Goal: Information Seeking & Learning: Learn about a topic

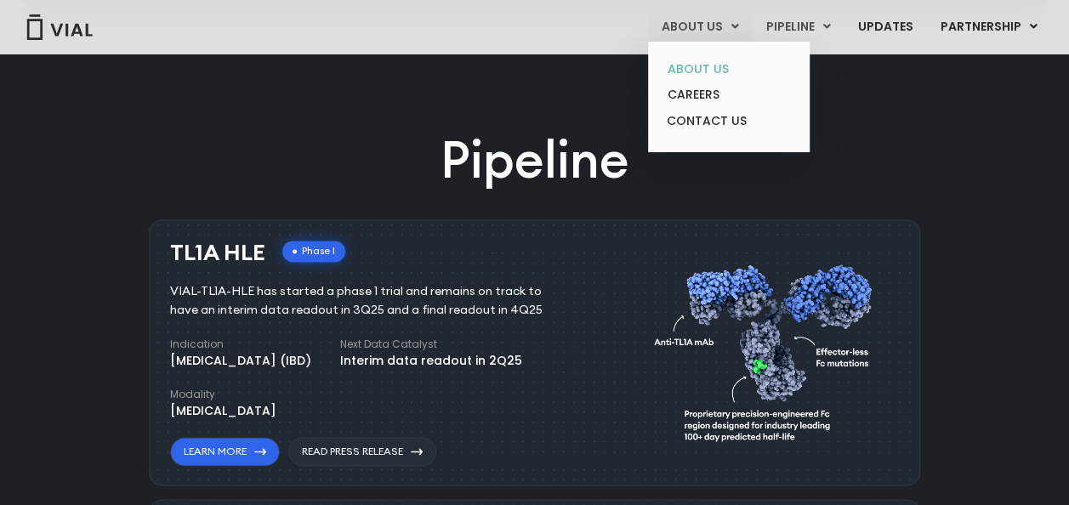
click at [701, 68] on link "ABOUT US" at bounding box center [728, 69] width 149 height 26
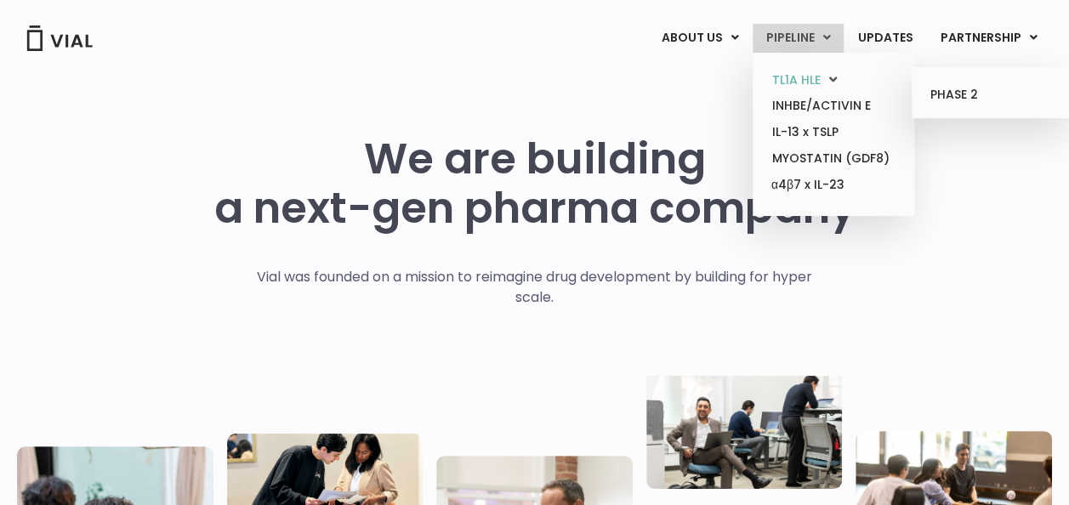
click at [799, 82] on link "TL1A HLE" at bounding box center [832, 80] width 149 height 26
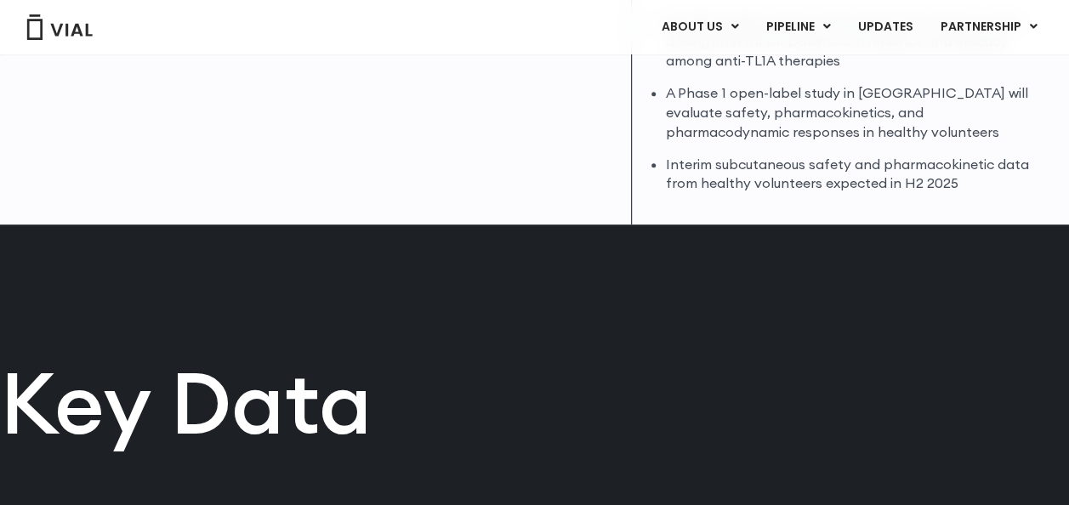
scroll to position [596, 0]
